Goal: Task Accomplishment & Management: Use online tool/utility

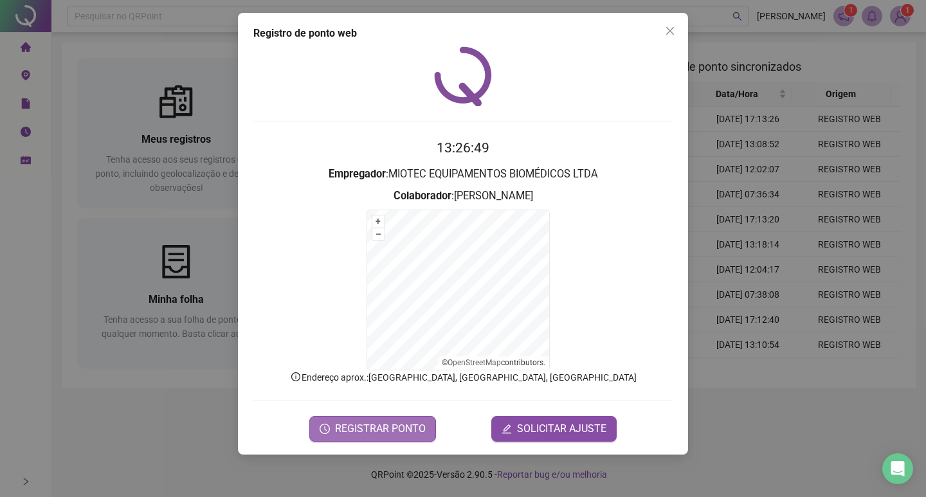
click at [381, 437] on button "REGISTRAR PONTO" at bounding box center [372, 429] width 127 height 26
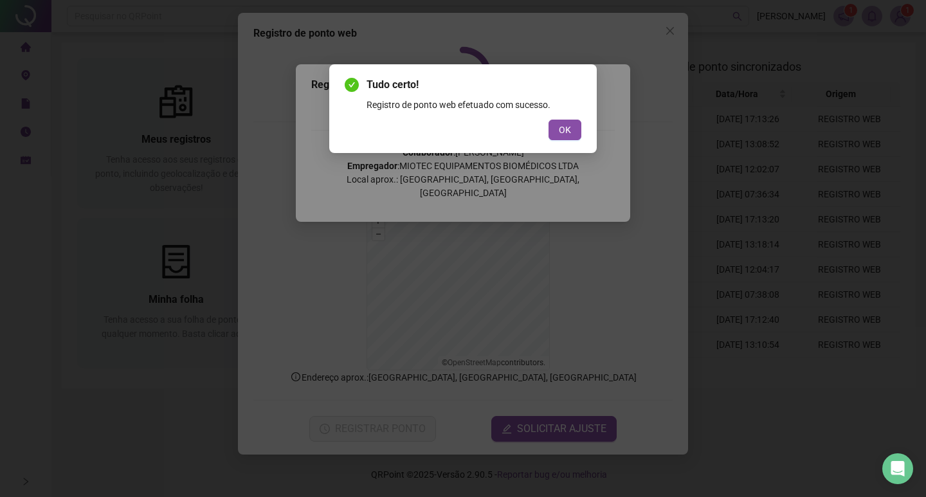
drag, startPoint x: 564, startPoint y: 135, endPoint x: 573, endPoint y: 129, distance: 11.1
click at [567, 134] on span "OK" at bounding box center [565, 130] width 12 height 14
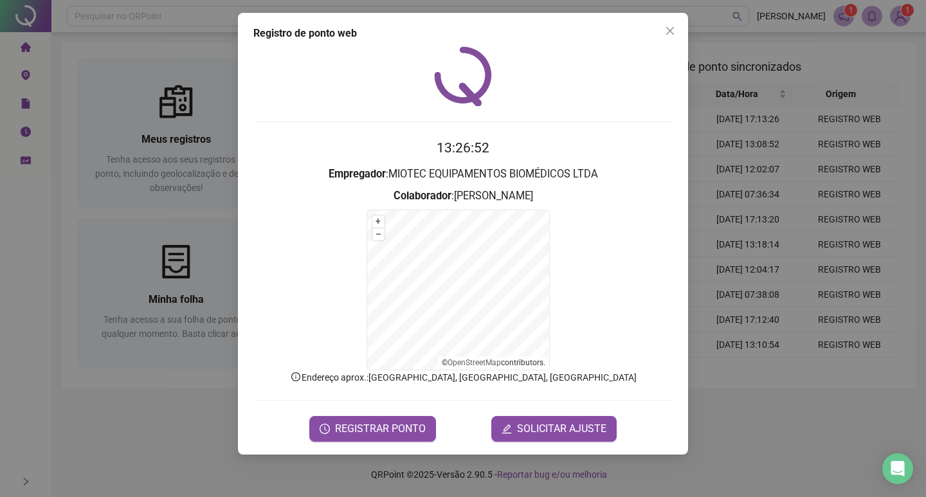
click at [679, 30] on span "Close" at bounding box center [670, 31] width 21 height 10
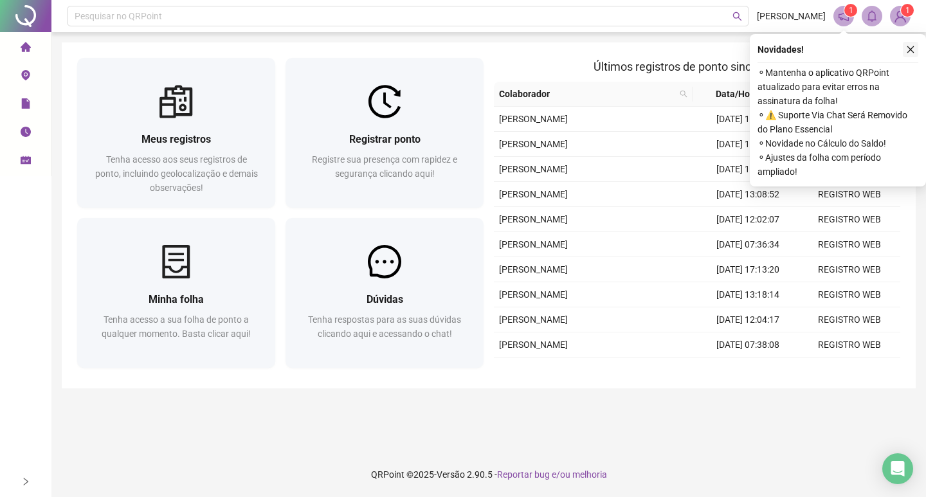
click at [908, 45] on icon "close" at bounding box center [910, 49] width 9 height 9
